Goal: Task Accomplishment & Management: Use online tool/utility

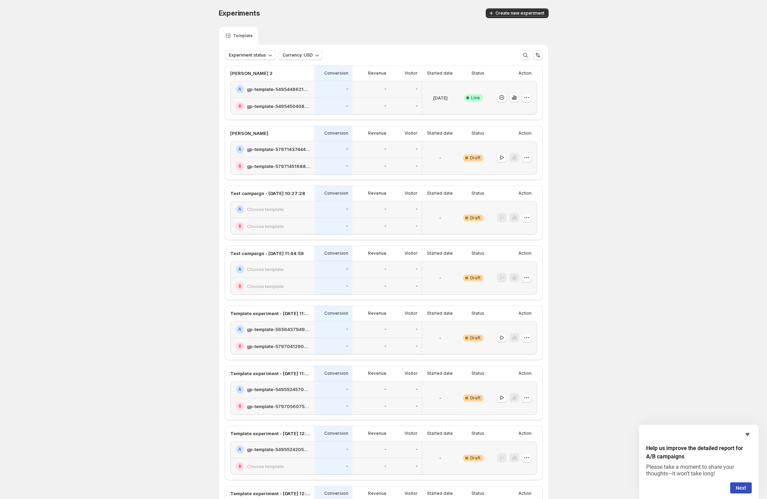
click at [178, 124] on div "Experiments. This page is ready Experiments Create new experiment Template Expe…" at bounding box center [383, 292] width 767 height 584
click at [357, 157] on div at bounding box center [514, 158] width 10 height 10
click at [357, 156] on button "button" at bounding box center [527, 158] width 10 height 10
click at [357, 167] on button "Edit" at bounding box center [528, 171] width 47 height 11
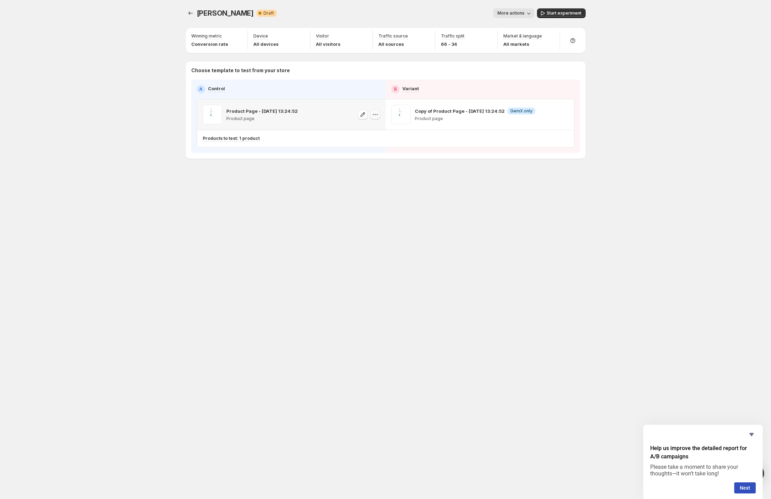
click at [357, 115] on icon "button" at bounding box center [375, 114] width 7 height 7
click at [357, 128] on span "Change template" at bounding box center [375, 129] width 38 height 6
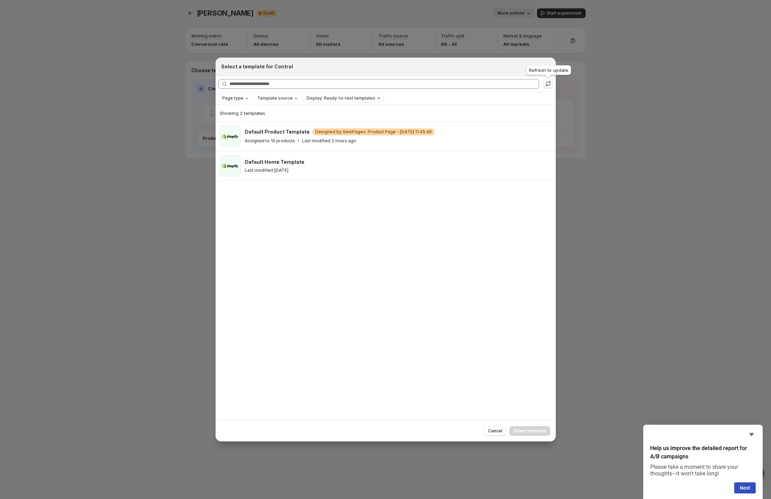
click at [357, 83] on icon ":r2f:" at bounding box center [548, 83] width 7 height 7
click at [357, 125] on div at bounding box center [385, 249] width 771 height 499
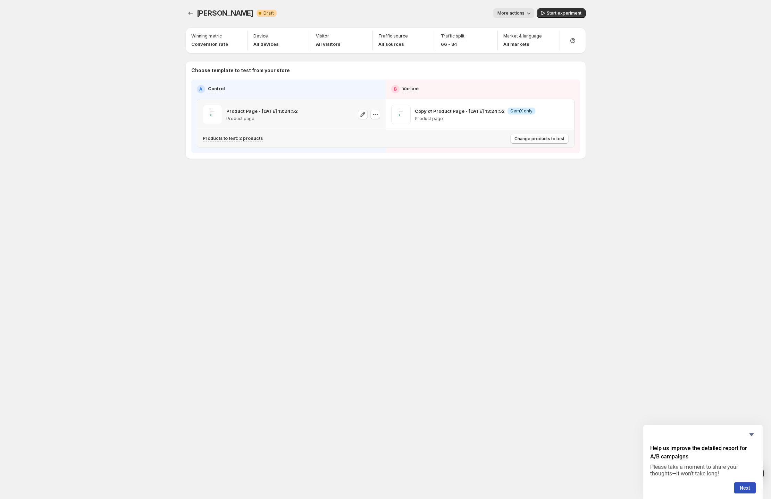
click at [251, 140] on p "Products to test: 2 products" at bounding box center [233, 139] width 60 height 6
click at [357, 184] on div "Lisa GemX. This page is ready Lisa GemX Warning Complete Draft More actions Mor…" at bounding box center [385, 98] width 417 height 196
click at [357, 191] on div "Lisa GemX. This page is ready Lisa GemX Warning Complete Draft More actions Mor…" at bounding box center [385, 98] width 417 height 196
drag, startPoint x: 453, startPoint y: 211, endPoint x: 405, endPoint y: 205, distance: 48.4
click at [357, 211] on div "Lisa GemX. This page is ready Lisa GemX Warning Complete Draft More actions Mor…" at bounding box center [385, 249] width 417 height 499
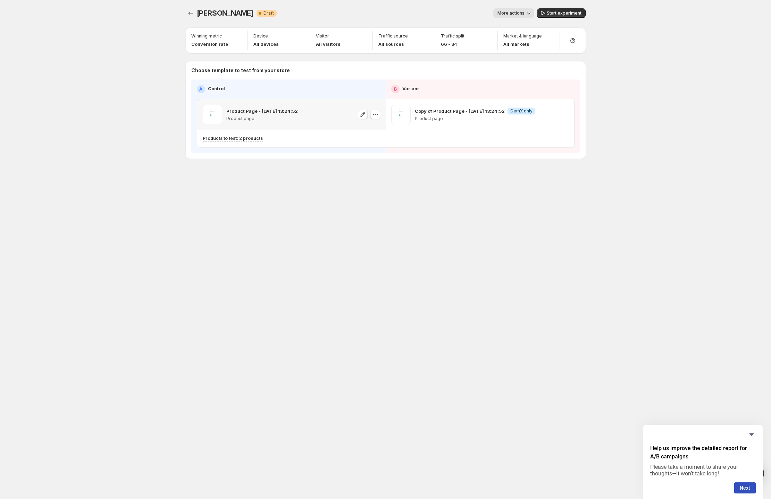
click at [153, 113] on div "Lisa GemX. This page is ready Lisa GemX Warning Complete Draft More actions Mor…" at bounding box center [385, 249] width 771 height 499
click at [202, 208] on div "Lisa GemX. This page is ready Lisa GemX Warning Complete Draft More actions Mor…" at bounding box center [385, 249] width 417 height 499
click at [191, 11] on icon "Experiments" at bounding box center [190, 13] width 7 height 7
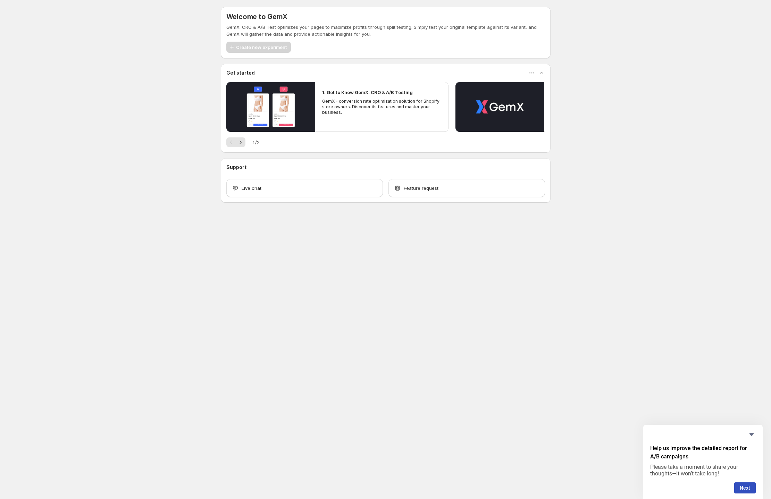
click at [116, 105] on div "Welcome to GemX GemX: CRO & A/B Test optimizes your pages to maximize profits t…" at bounding box center [385, 120] width 771 height 240
